Goal: Information Seeking & Learning: Learn about a topic

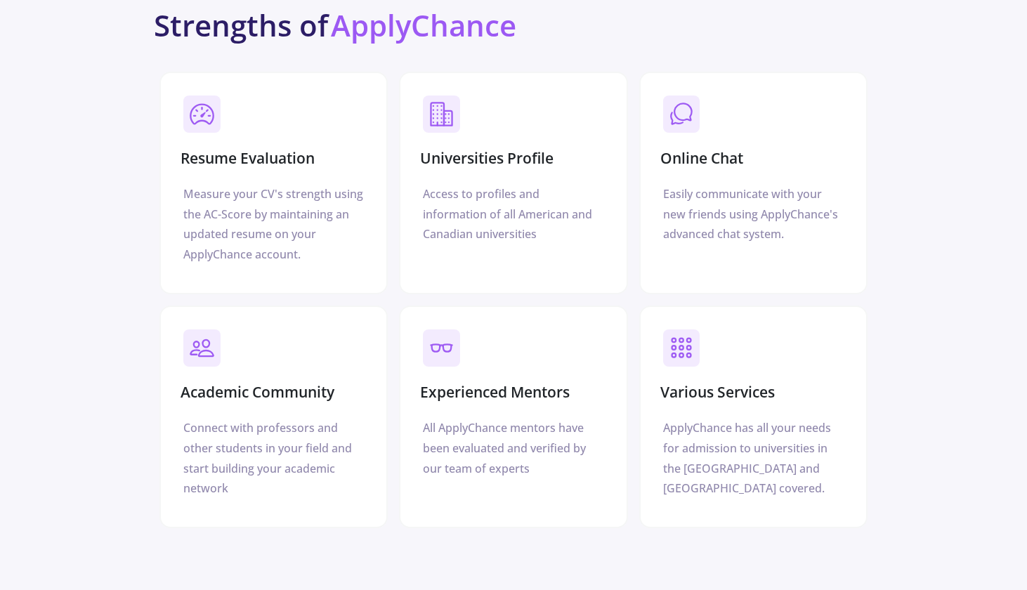
scroll to position [4398, 0]
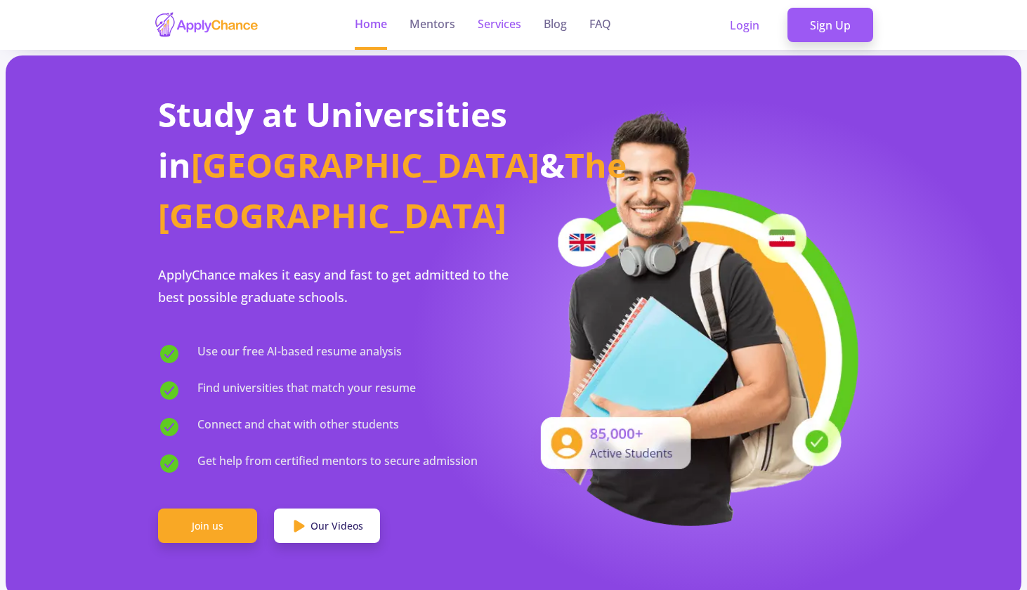
click at [514, 32] on link "Services" at bounding box center [500, 25] width 44 height 50
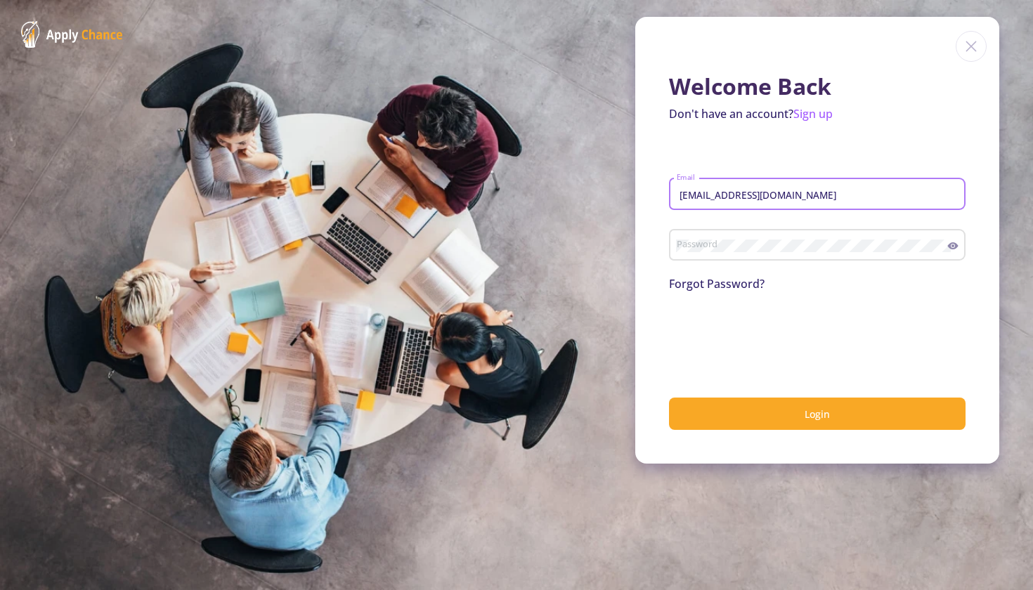
type input "[EMAIL_ADDRESS][DOMAIN_NAME]"
click at [749, 237] on div "Password" at bounding box center [812, 242] width 272 height 37
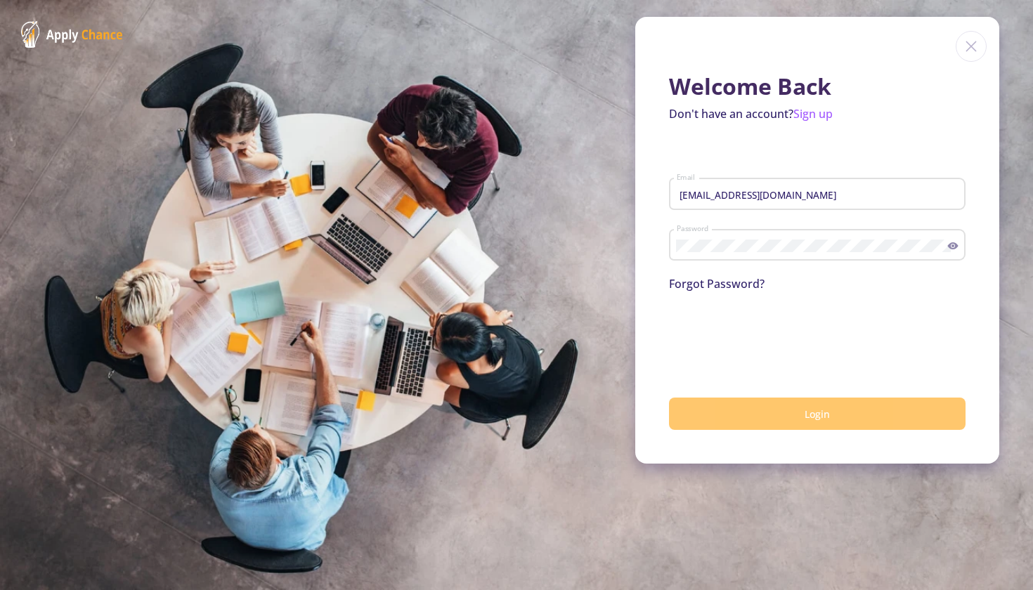
click at [723, 418] on button "Login" at bounding box center [817, 414] width 296 height 33
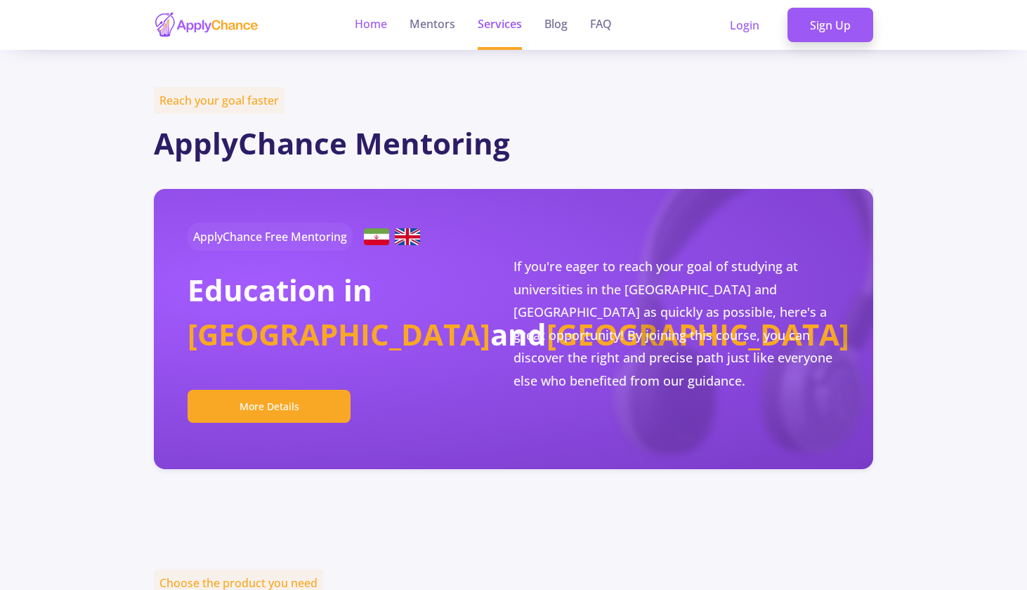
click at [383, 20] on link "Home" at bounding box center [371, 25] width 32 height 50
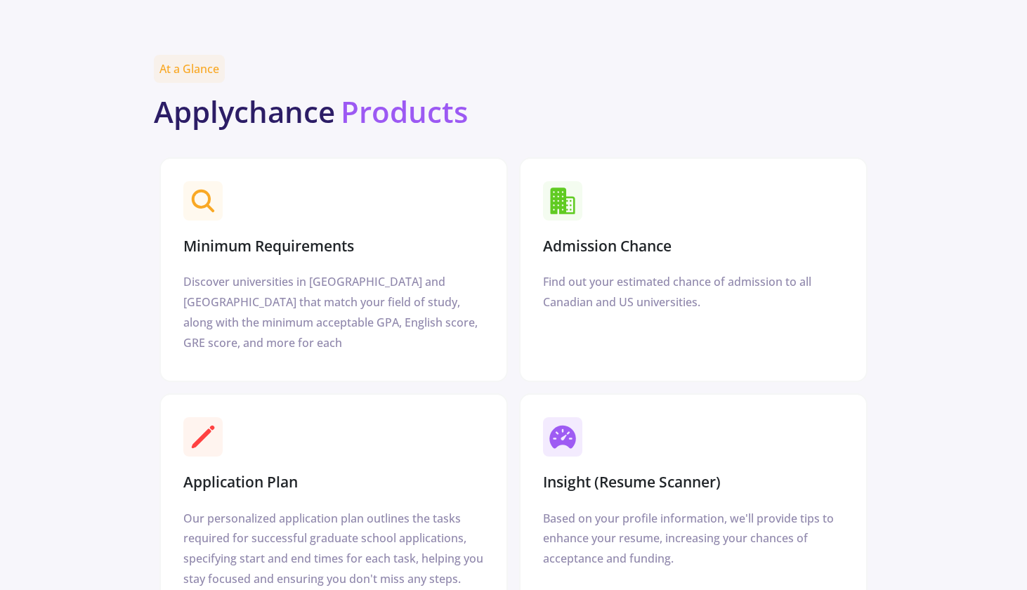
scroll to position [1680, 0]
click at [630, 259] on section "Admission Chance" at bounding box center [693, 216] width 312 height 85
click at [596, 238] on section "Admission Chance" at bounding box center [693, 216] width 312 height 85
click at [572, 214] on icon at bounding box center [563, 199] width 28 height 28
click at [592, 311] on div "Find out your estimated chance of admission to all Canadian and US universities." at bounding box center [693, 291] width 301 height 41
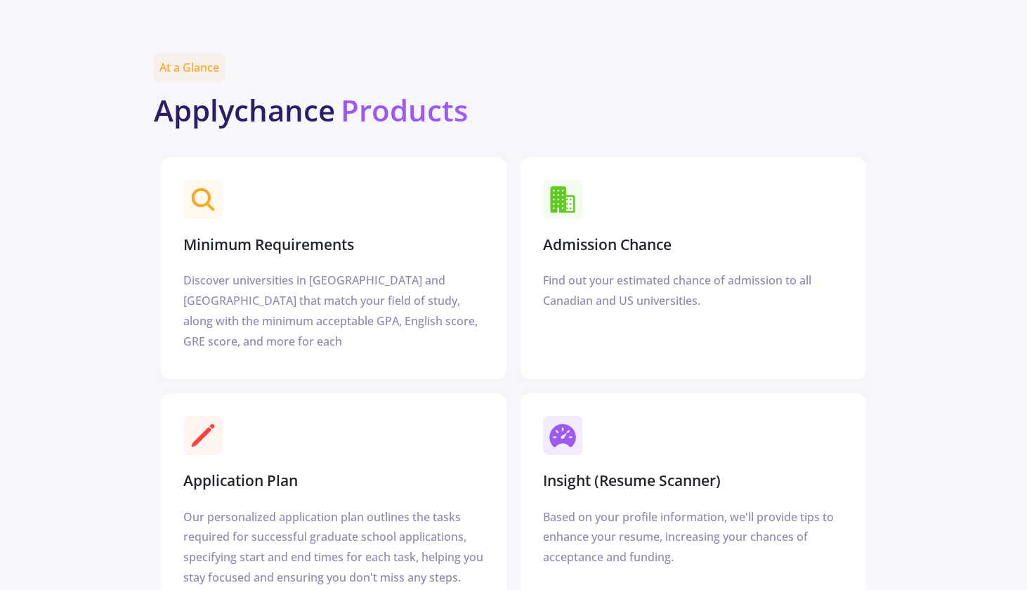
click at [608, 311] on div "Find out your estimated chance of admission to all Canadian and US universities." at bounding box center [693, 291] width 301 height 41
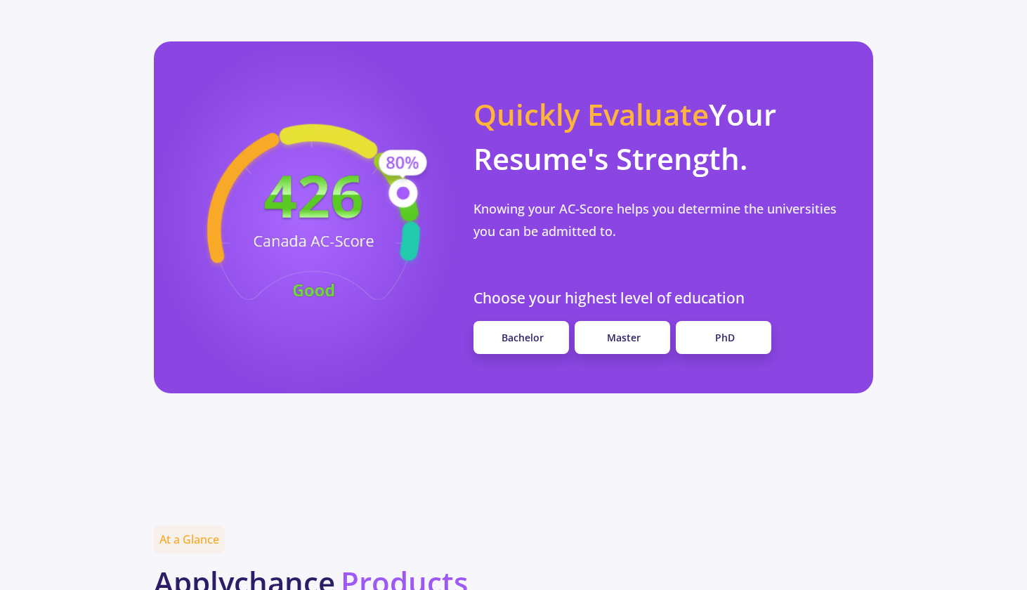
scroll to position [1208, 0]
click at [562, 134] on span "Quickly Evaluate" at bounding box center [591, 114] width 235 height 40
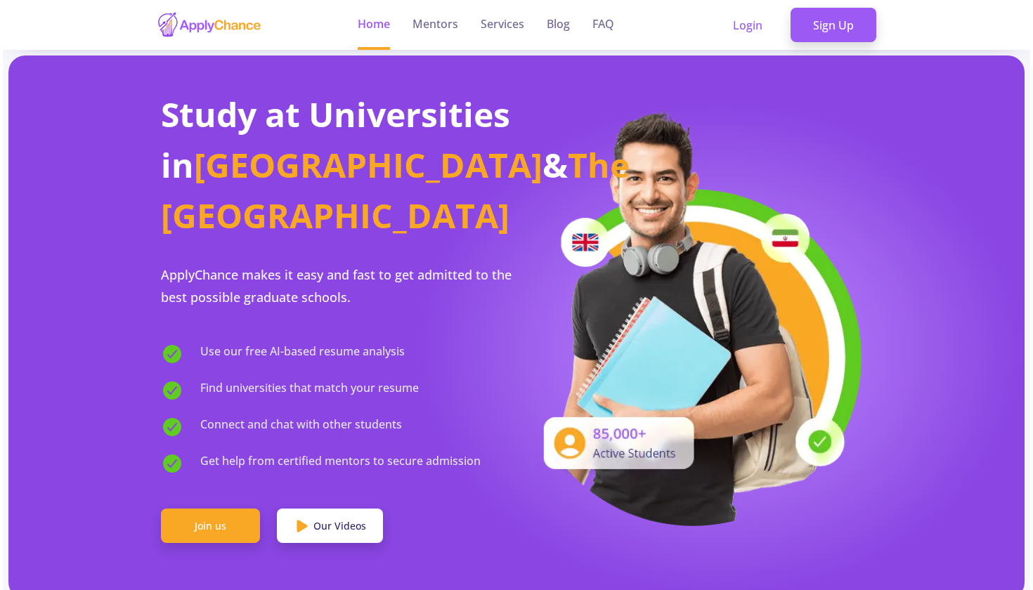
scroll to position [0, 0]
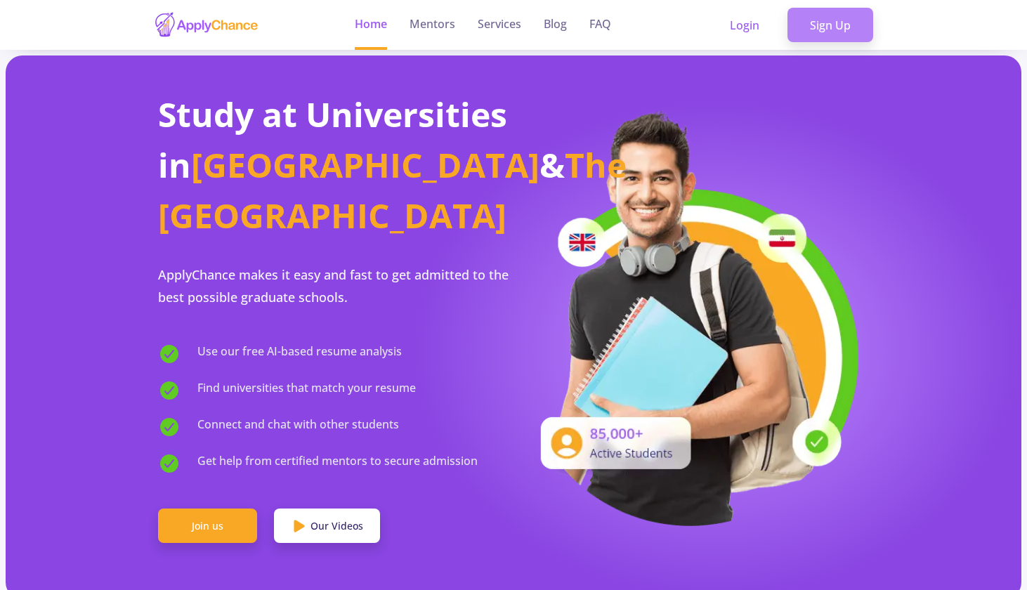
click at [814, 15] on link "Sign Up" at bounding box center [831, 25] width 86 height 35
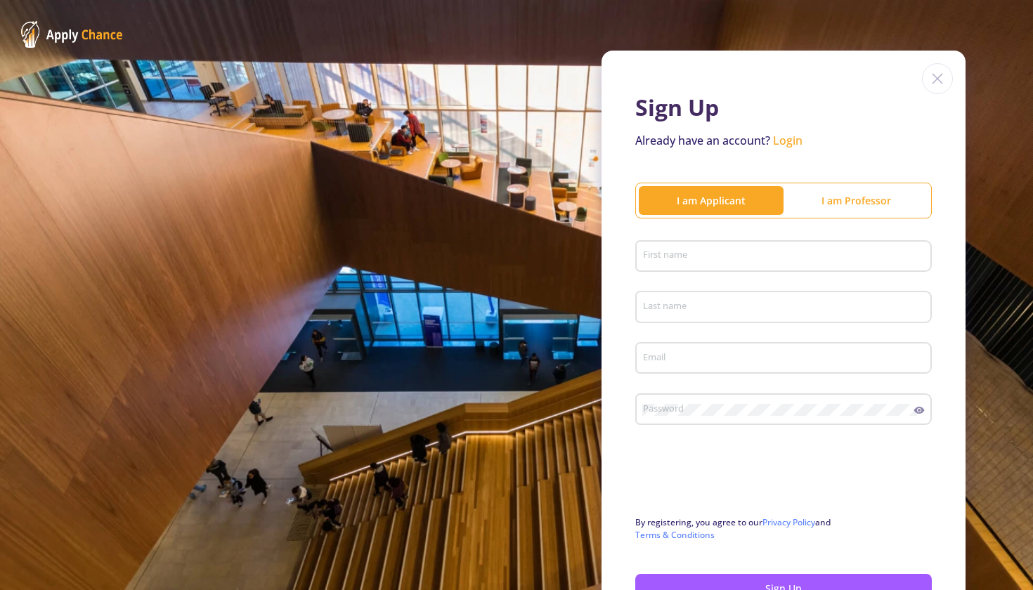
click at [717, 245] on div "First name" at bounding box center [783, 253] width 283 height 37
type input "Daniella"
click at [702, 311] on input "Last name" at bounding box center [785, 307] width 287 height 13
type input "[PERSON_NAME]"
click at [727, 360] on input "Email" at bounding box center [785, 359] width 287 height 13
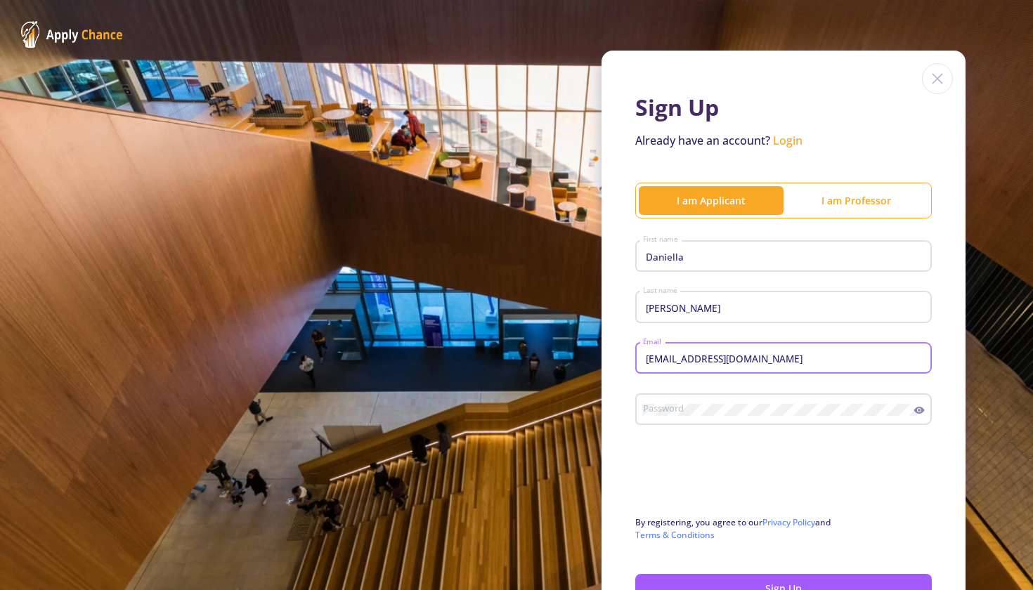
type input "[EMAIL_ADDRESS][DOMAIN_NAME]"
click at [729, 421] on div "Password" at bounding box center [778, 407] width 272 height 37
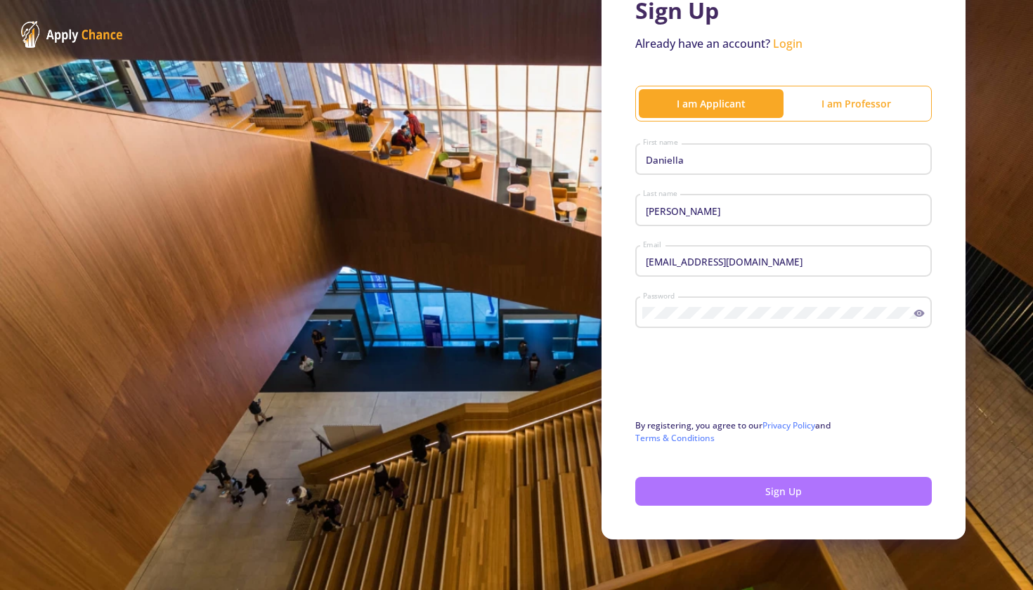
scroll to position [100, 0]
click at [666, 490] on button "Sign Up" at bounding box center [783, 491] width 296 height 29
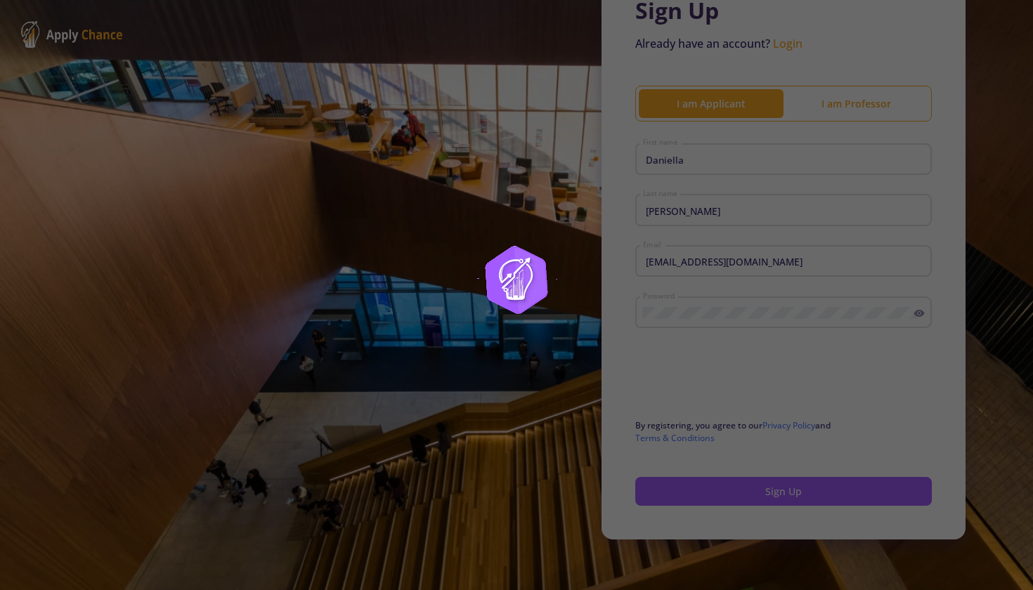
click at [500, 271] on img at bounding box center [517, 295] width 176 height 176
click at [824, 132] on div at bounding box center [516, 295] width 1033 height 590
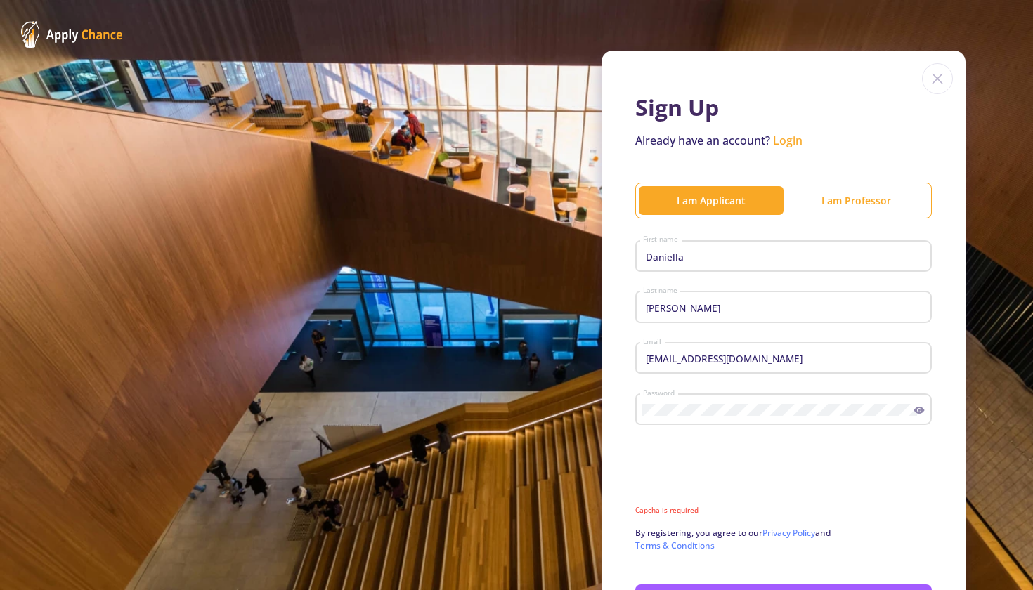
click at [786, 138] on link "Login" at bounding box center [788, 140] width 30 height 15
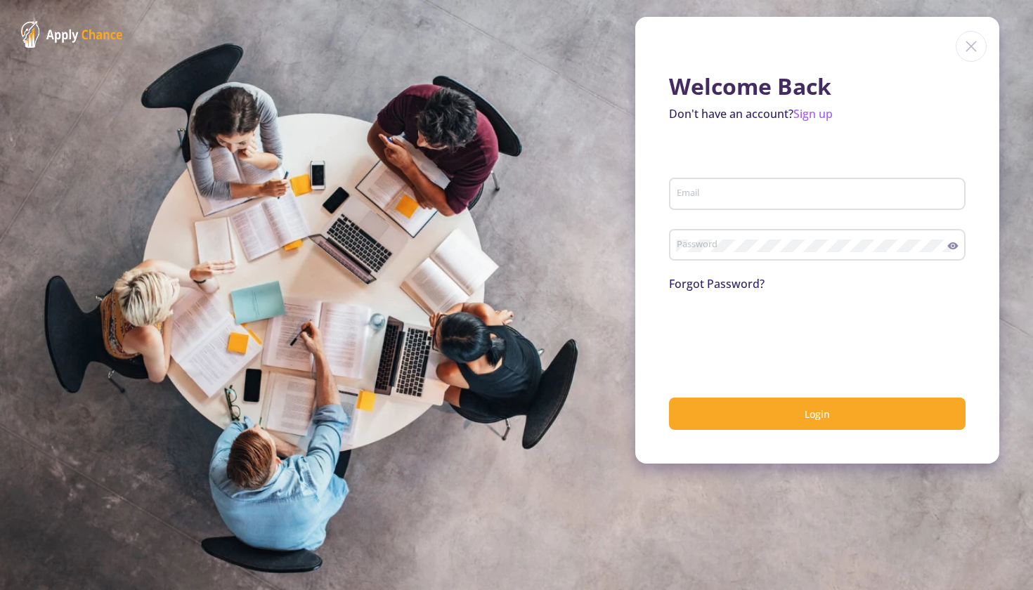
click at [733, 185] on div "Email" at bounding box center [817, 191] width 283 height 37
type input "[EMAIL_ADDRESS][DOMAIN_NAME]"
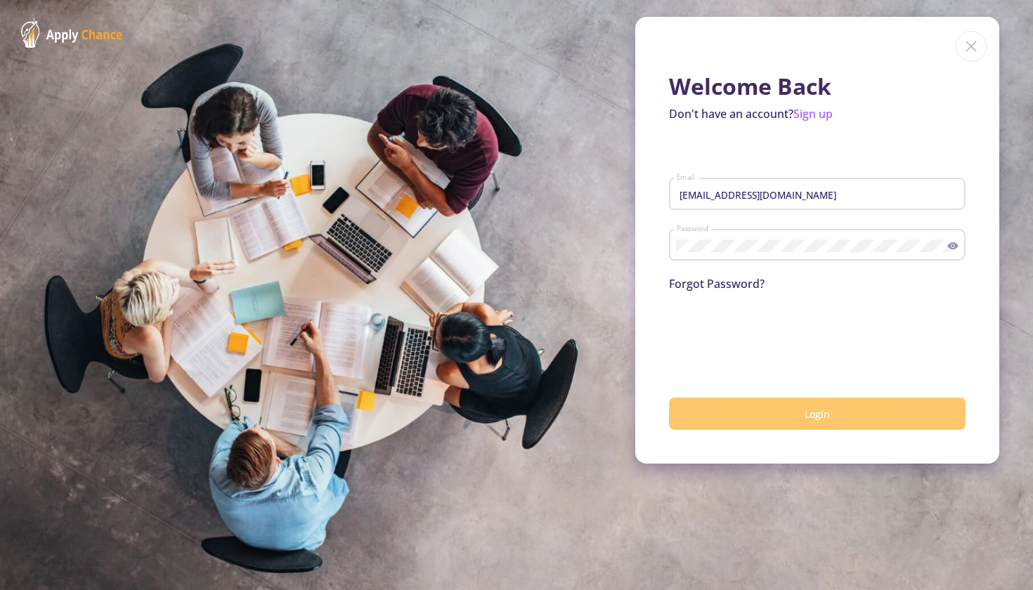
click at [720, 415] on button "Login" at bounding box center [817, 414] width 296 height 33
click at [721, 419] on button "submit" at bounding box center [817, 414] width 296 height 33
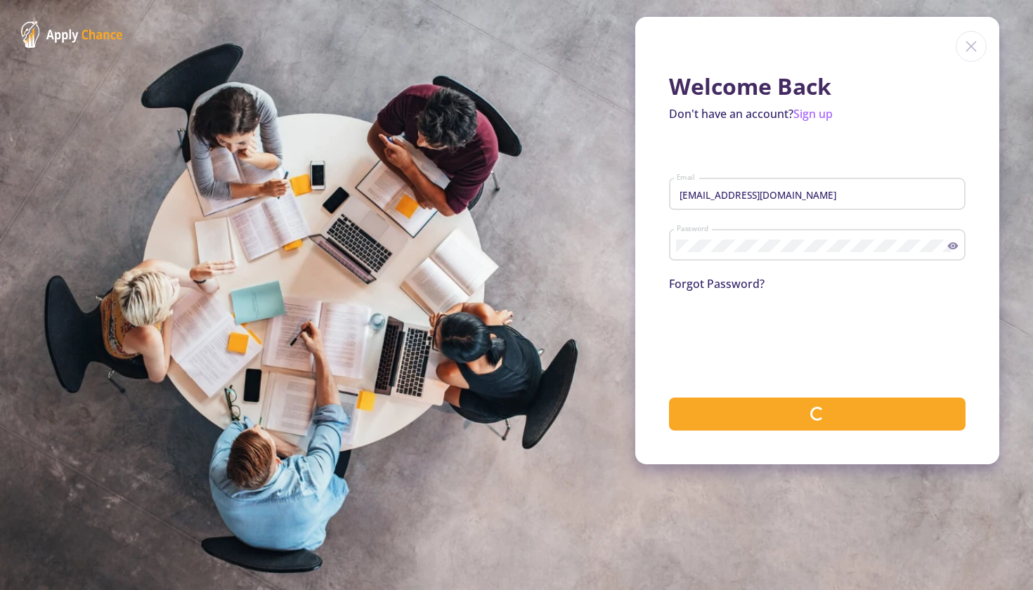
click at [968, 52] on img at bounding box center [971, 46] width 31 height 31
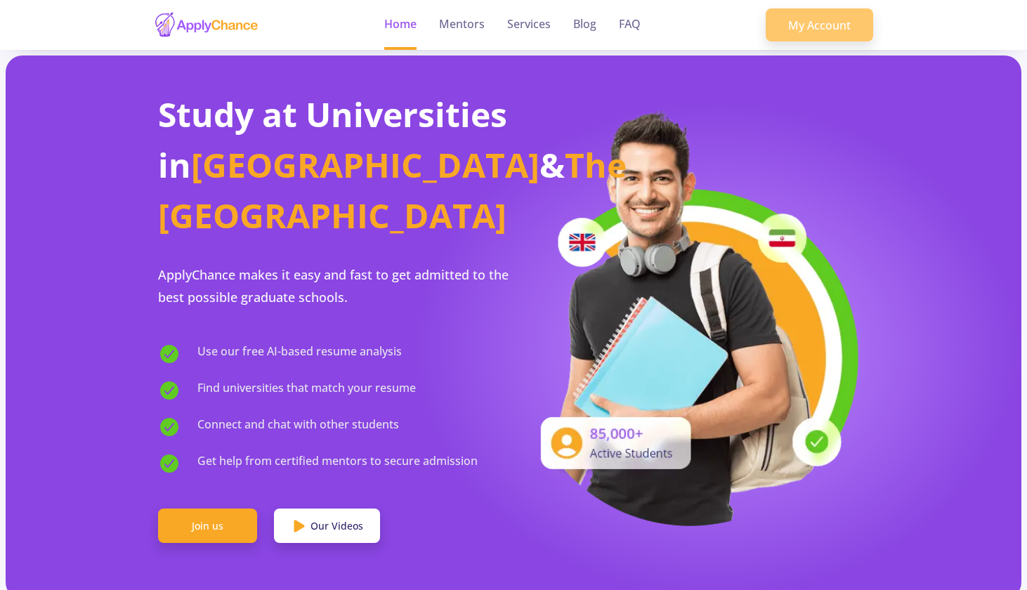
click at [795, 35] on link "My Account" at bounding box center [819, 25] width 107 height 34
click at [826, 36] on link "My Account" at bounding box center [819, 25] width 107 height 34
click at [534, 27] on link "Services" at bounding box center [529, 25] width 44 height 50
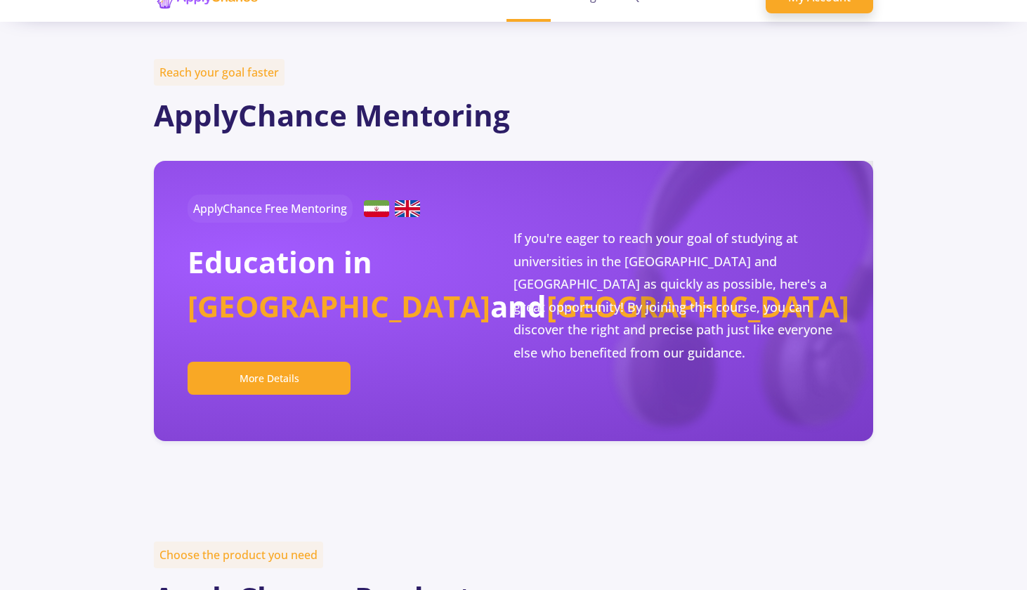
scroll to position [27, 0]
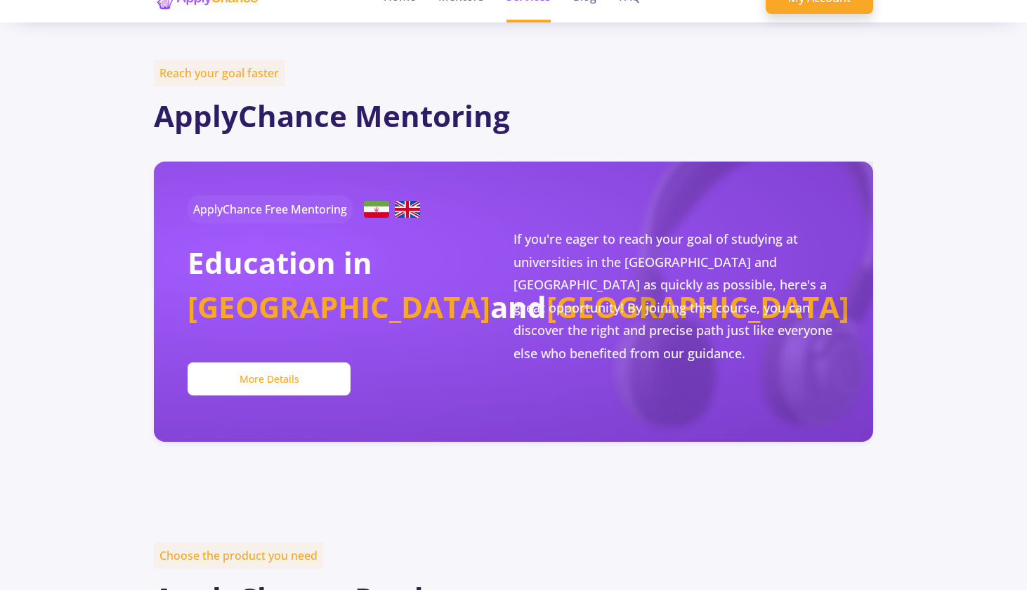
click at [320, 377] on button "More Details" at bounding box center [269, 379] width 163 height 33
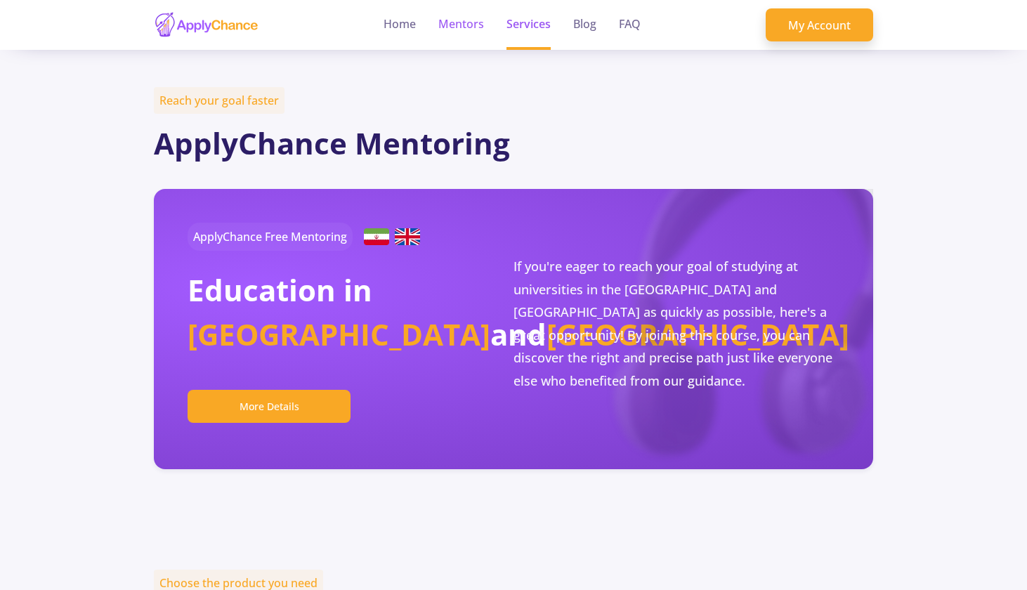
click at [469, 21] on link "Mentors" at bounding box center [461, 25] width 46 height 50
click at [408, 26] on link "Home" at bounding box center [400, 25] width 32 height 50
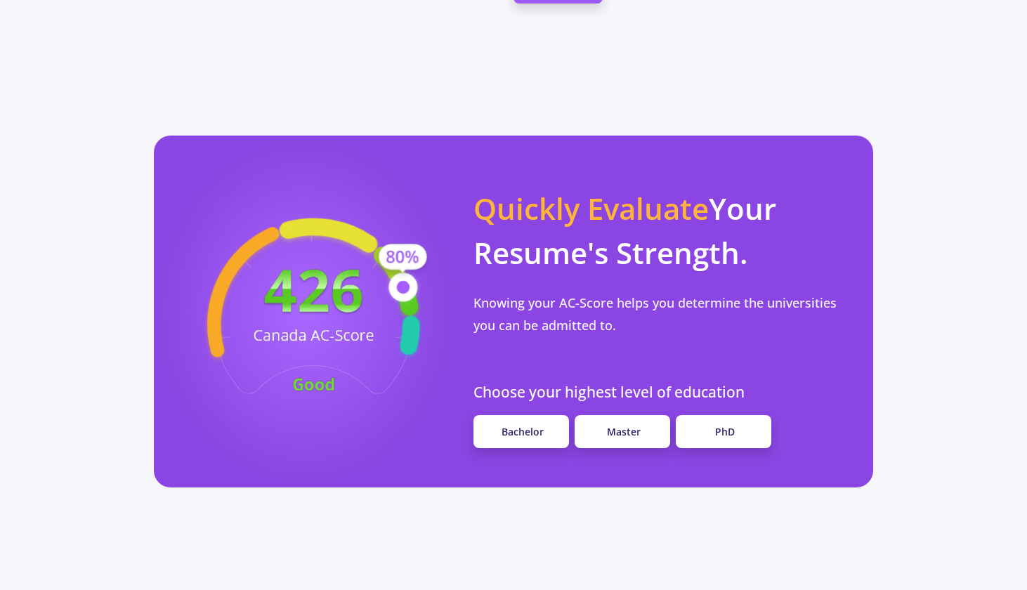
scroll to position [1131, 0]
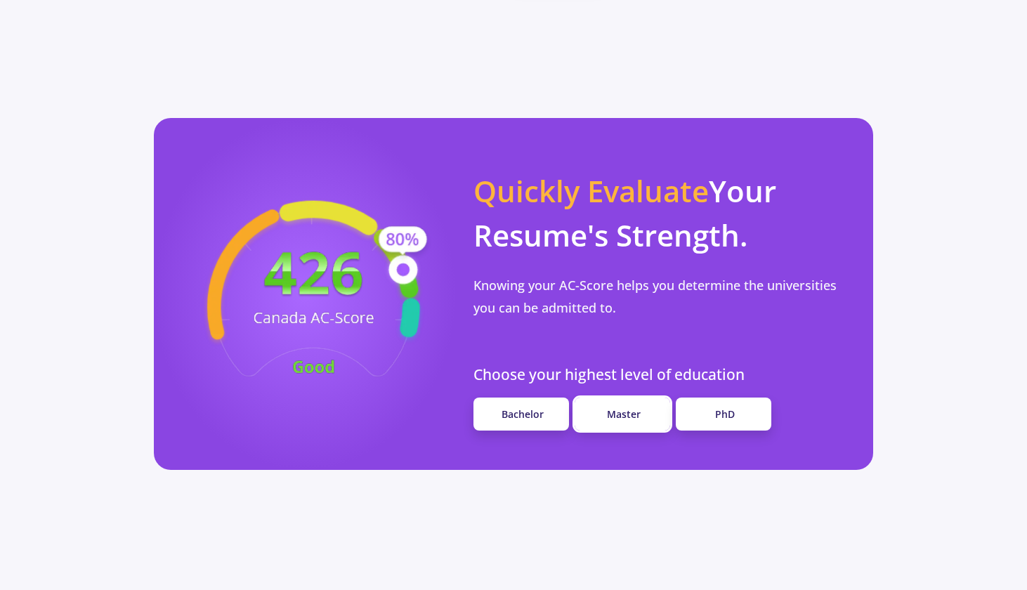
click at [592, 424] on link "Master" at bounding box center [623, 414] width 96 height 33
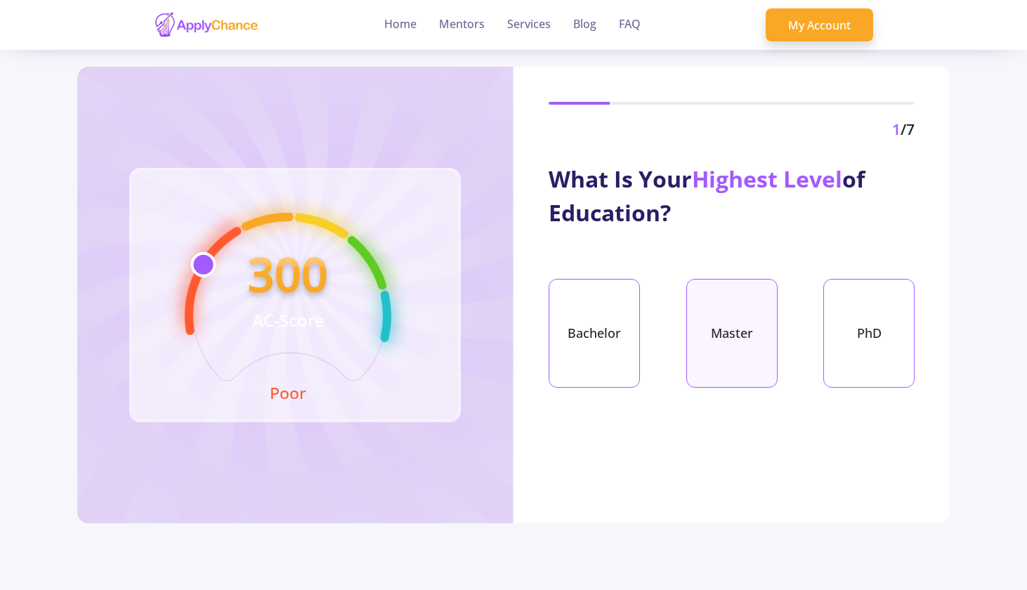
click at [710, 361] on div "Master" at bounding box center [731, 333] width 91 height 109
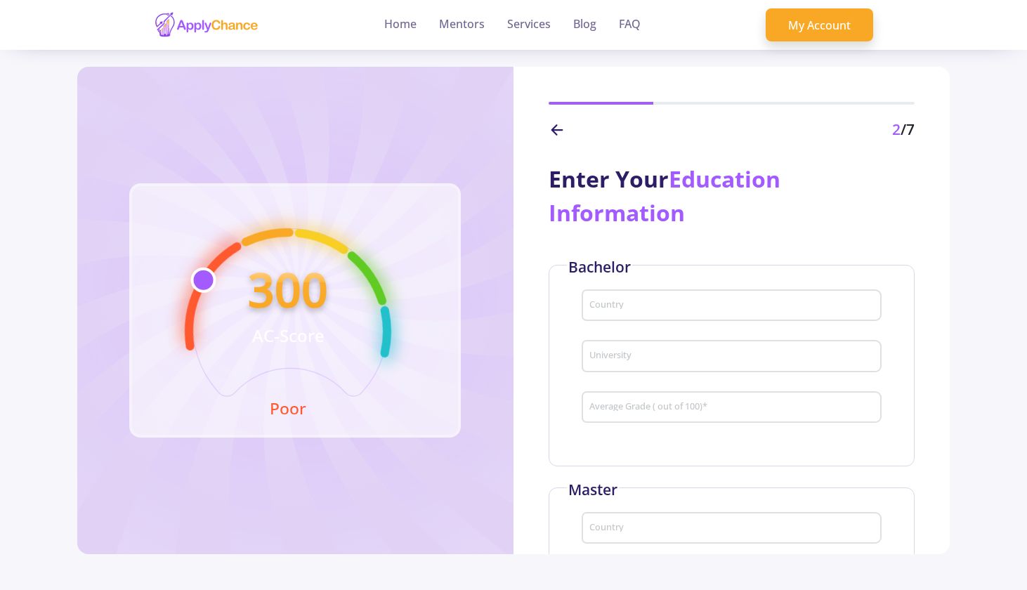
click at [555, 131] on icon at bounding box center [557, 130] width 17 height 17
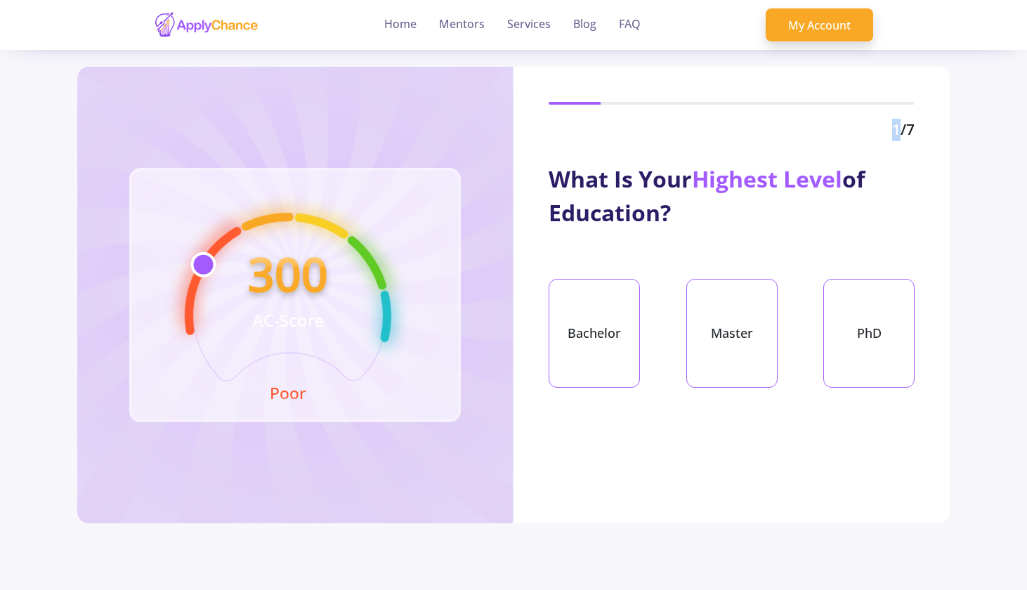
click at [555, 131] on div "1 /7" at bounding box center [732, 130] width 366 height 22
click at [512, 27] on link "Services" at bounding box center [529, 25] width 44 height 50
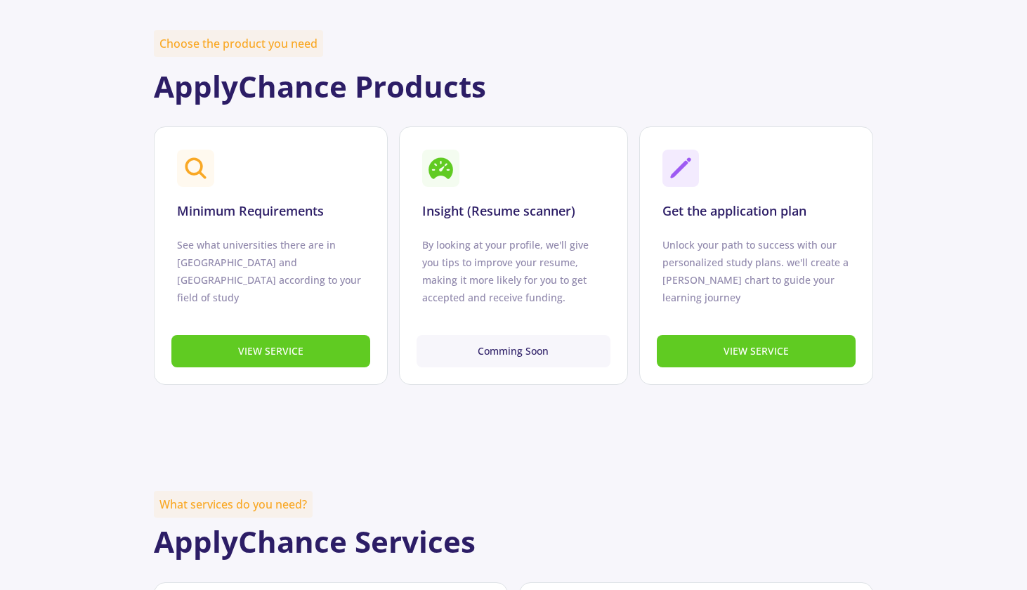
scroll to position [542, 0]
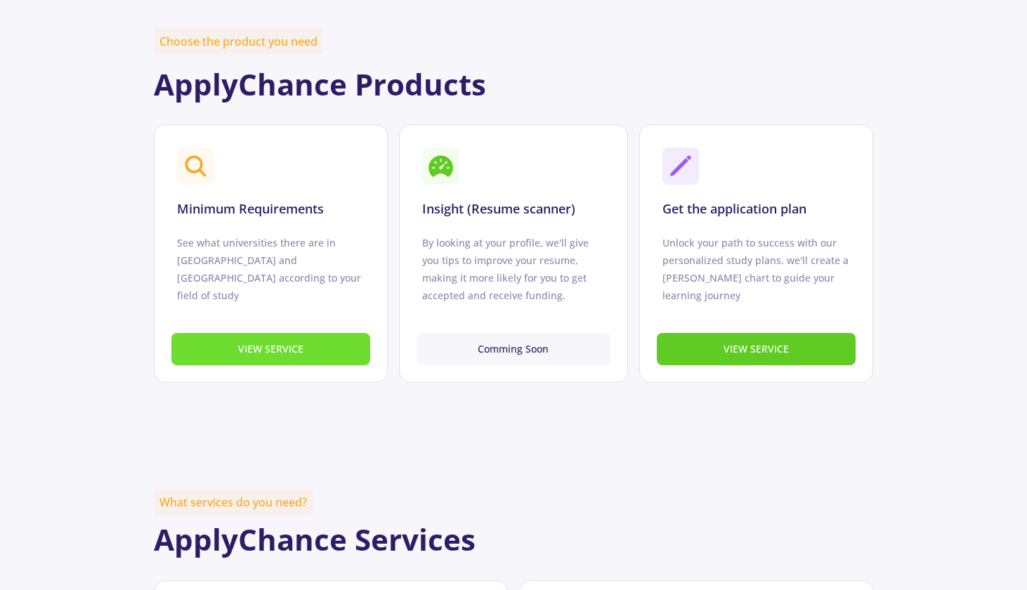
click at [343, 359] on button "VIEW SERVICE" at bounding box center [270, 349] width 199 height 33
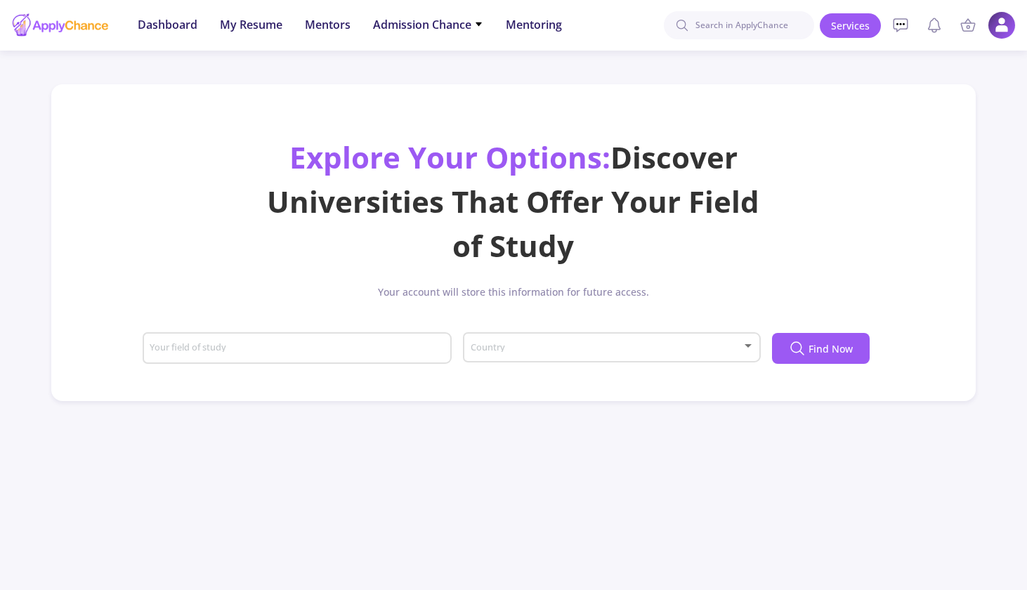
click at [409, 351] on input "Your field of study" at bounding box center [298, 349] width 299 height 13
type input "chemistry"
click at [509, 354] on div "Country" at bounding box center [612, 344] width 285 height 35
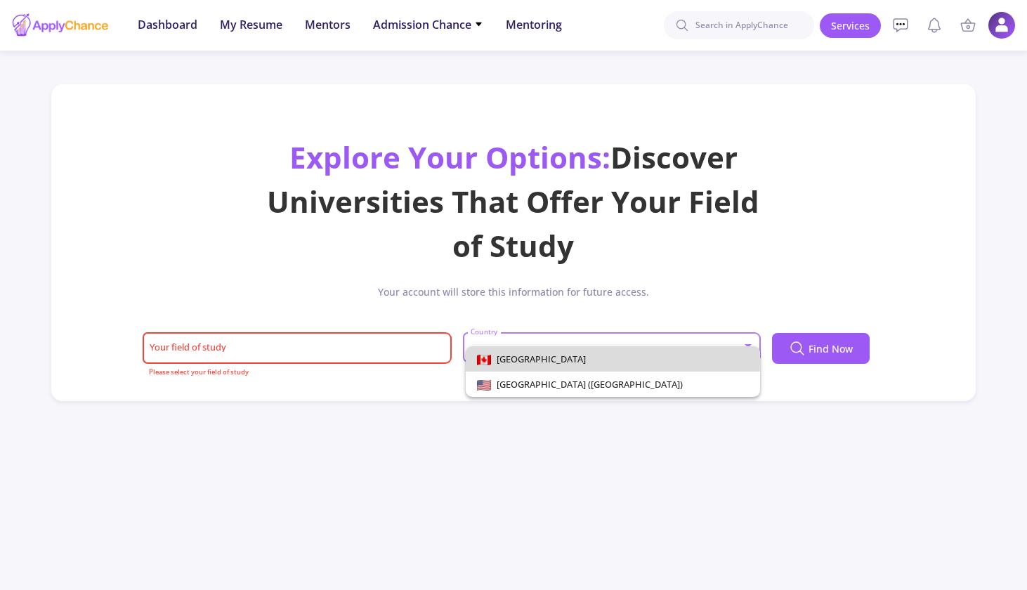
click at [511, 362] on span "[GEOGRAPHIC_DATA]" at bounding box center [538, 359] width 95 height 13
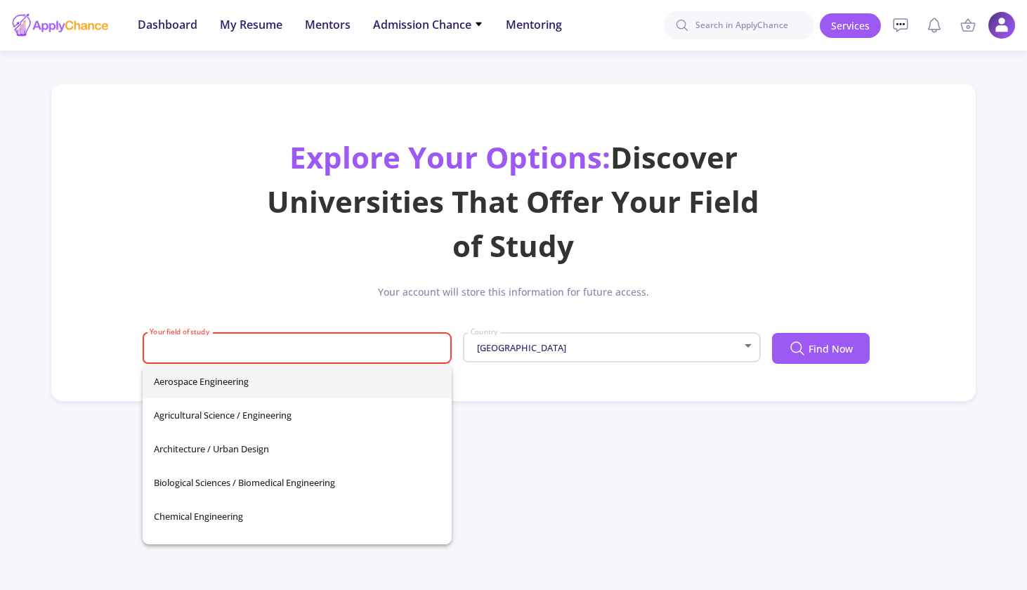
click at [388, 345] on input "Your field of study" at bounding box center [298, 349] width 299 height 13
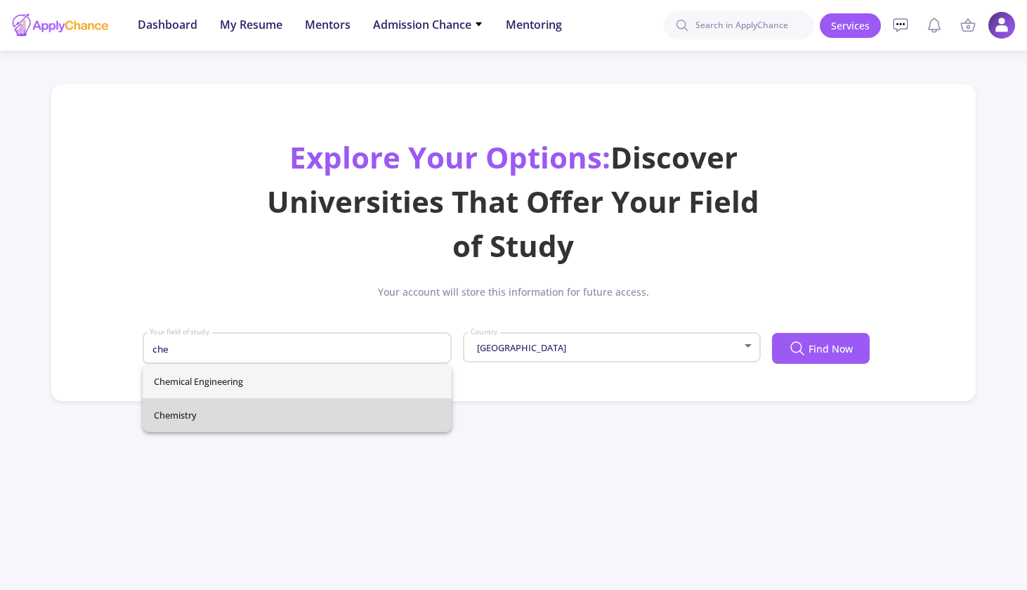
click at [292, 422] on span "Chemistry" at bounding box center [297, 415] width 287 height 34
type input "Chemistry"
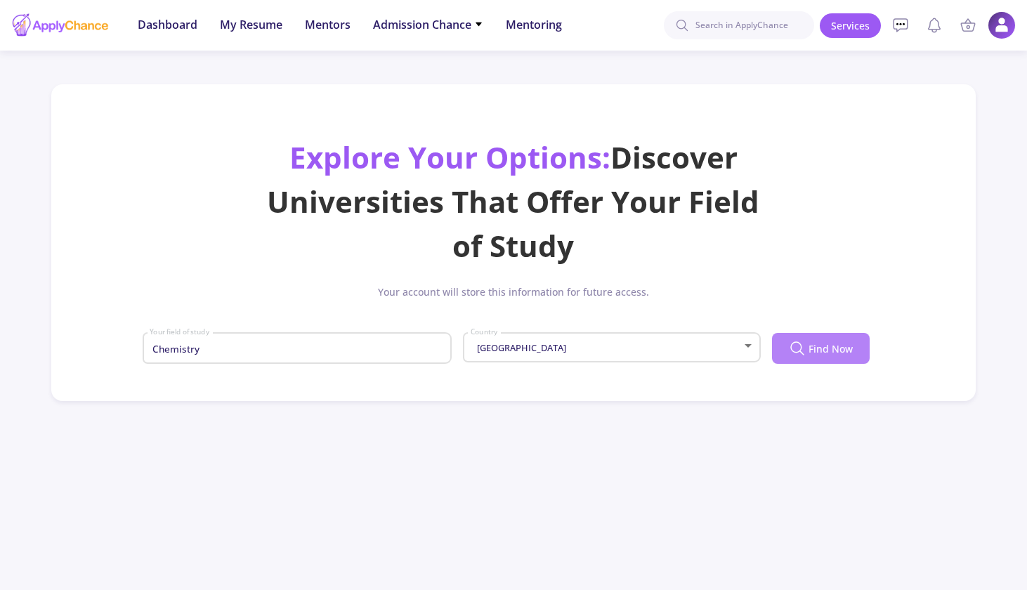
click at [820, 356] on span "Find Now" at bounding box center [831, 348] width 44 height 15
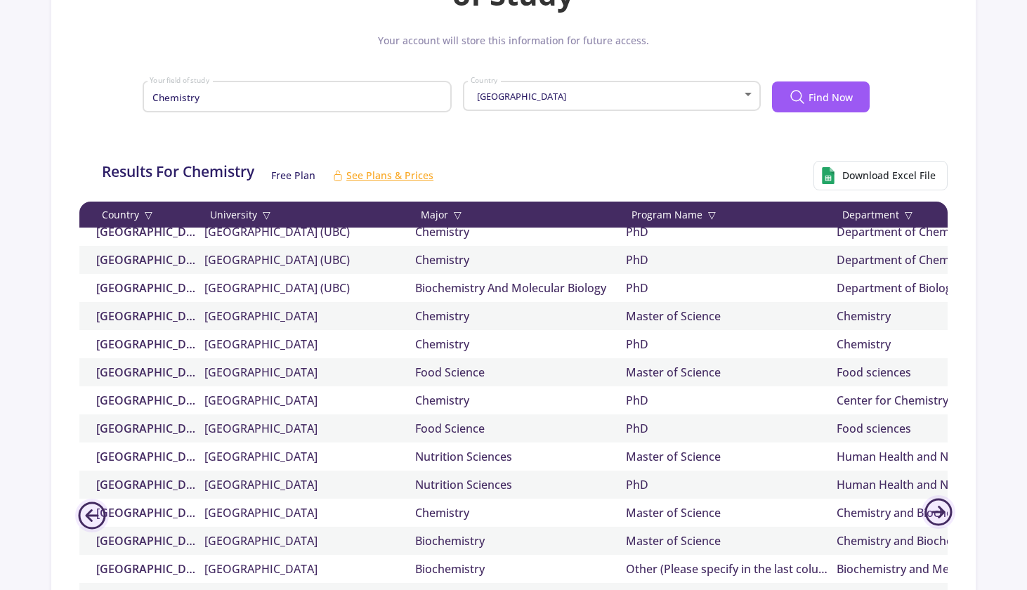
scroll to position [1666, 0]
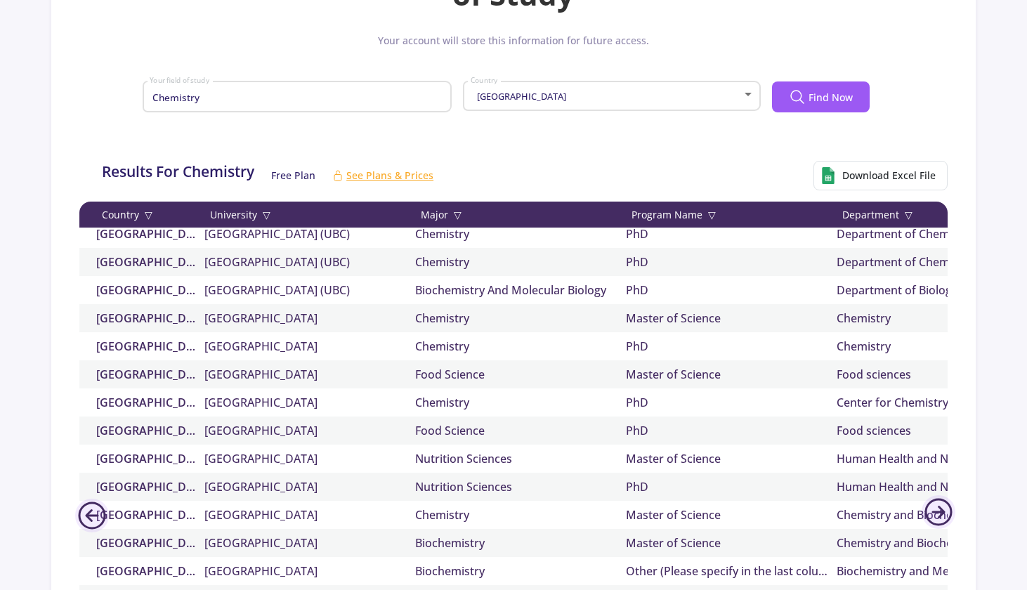
click at [555, 323] on div "Chemistry" at bounding box center [520, 318] width 211 height 17
click at [434, 323] on div "Chemistry" at bounding box center [520, 318] width 211 height 17
click at [482, 323] on div "Chemistry" at bounding box center [520, 318] width 211 height 17
click at [522, 351] on div "Chemistry" at bounding box center [520, 346] width 211 height 17
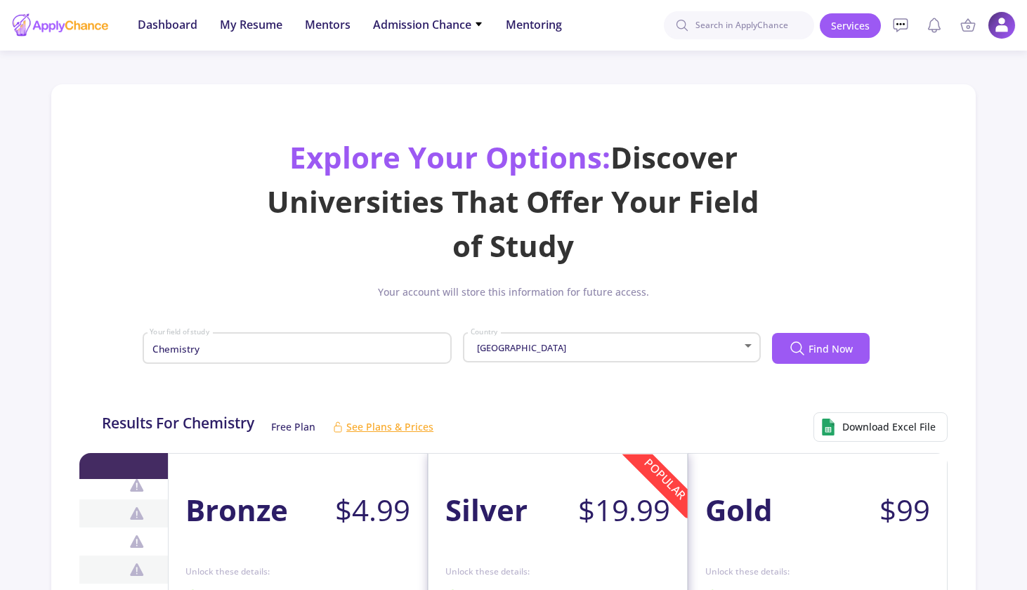
scroll to position [0, 0]
click at [849, 30] on link "Services" at bounding box center [850, 25] width 61 height 25
